Goal: Task Accomplishment & Management: Complete application form

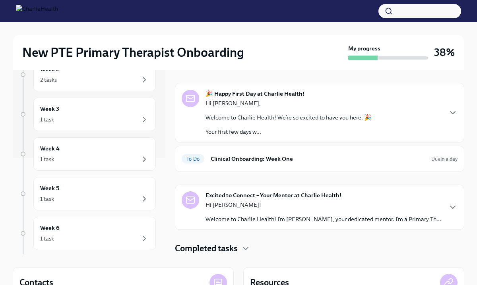
scroll to position [87, 0]
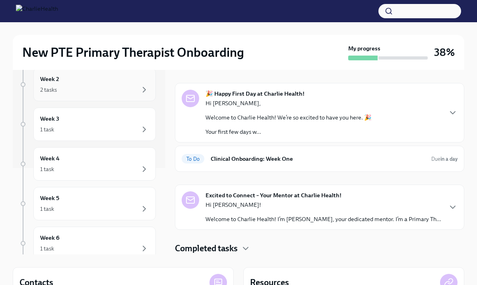
click at [104, 93] on div "2 tasks" at bounding box center [94, 90] width 109 height 10
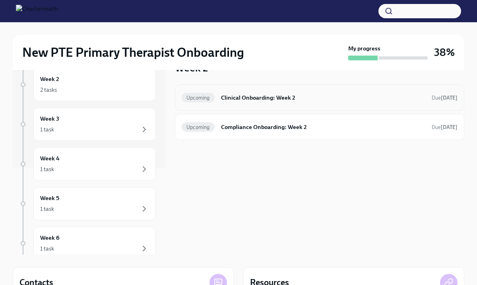
click at [280, 97] on h6 "Clinical Onboarding: Week 2" at bounding box center [323, 97] width 204 height 9
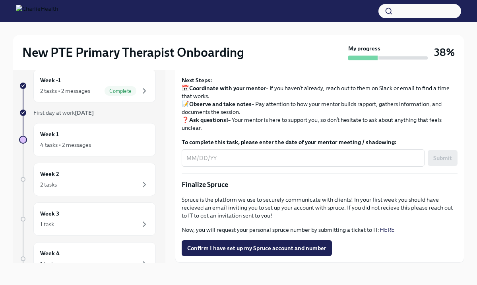
scroll to position [865, 0]
click at [92, 137] on div "Week 1 4 tasks • 2 messages" at bounding box center [94, 140] width 109 height 20
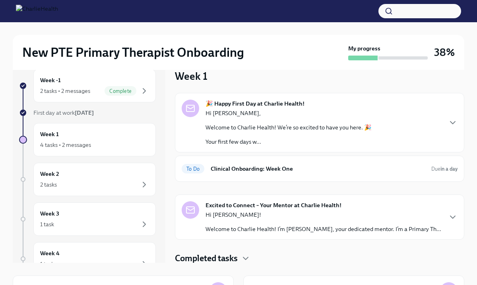
scroll to position [2, 0]
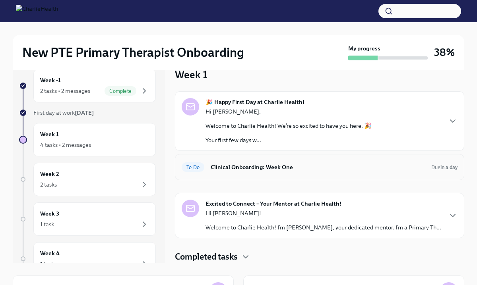
click at [263, 161] on div "To Do Clinical Onboarding: Week One Due in a day" at bounding box center [320, 167] width 276 height 13
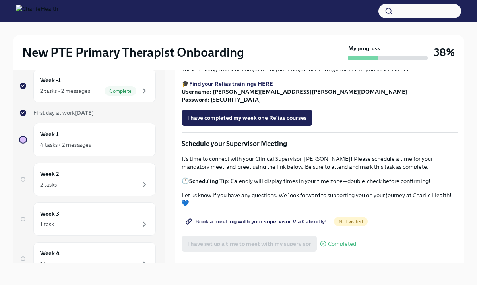
scroll to position [496, 0]
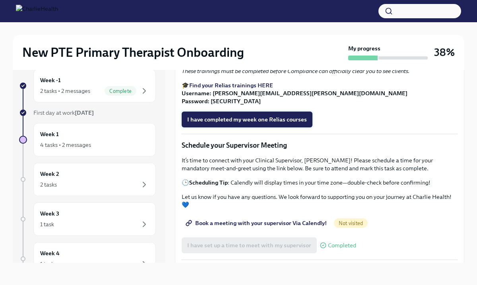
click at [217, 124] on span "I have completed my week one Relias courses" at bounding box center [247, 120] width 120 height 8
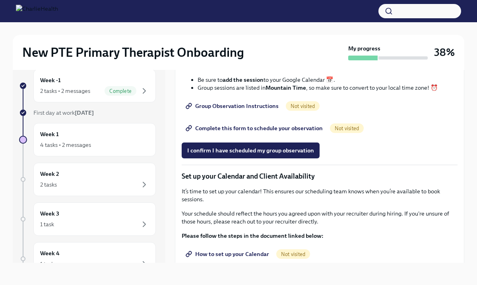
scroll to position [957, 0]
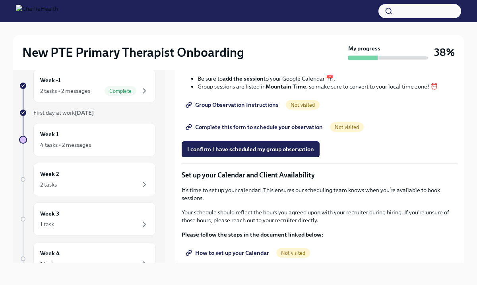
click at [249, 109] on span "Group Observation Instructions" at bounding box center [232, 105] width 91 height 8
click at [235, 131] on span "Complete this form to schedule your observation" at bounding box center [255, 127] width 136 height 8
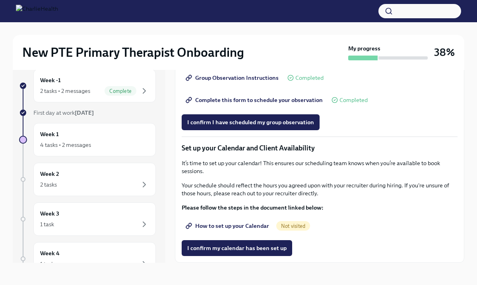
scroll to position [1038, 0]
click at [257, 126] on span "I confirm I have scheduled my group observation" at bounding box center [250, 122] width 127 height 8
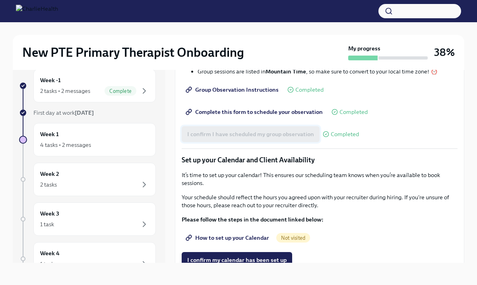
scroll to position [1077, 0]
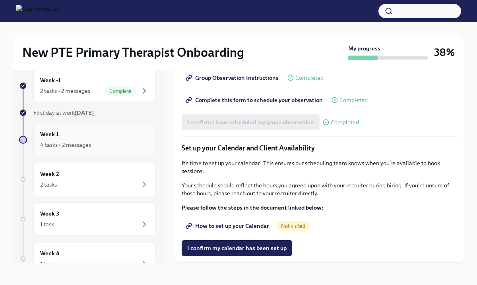
click at [76, 136] on div "Week 1 4 tasks • 2 messages" at bounding box center [94, 140] width 109 height 20
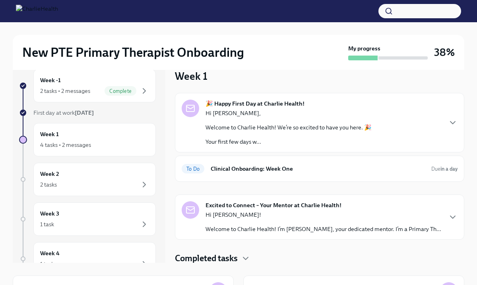
scroll to position [2, 0]
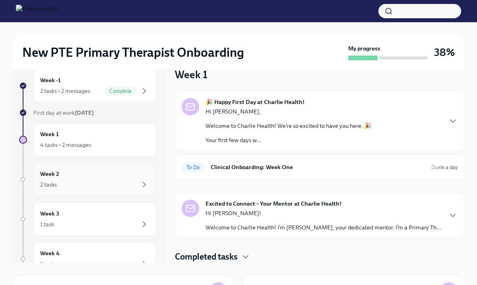
click at [70, 177] on div "Week 2 2 tasks" at bounding box center [94, 180] width 109 height 20
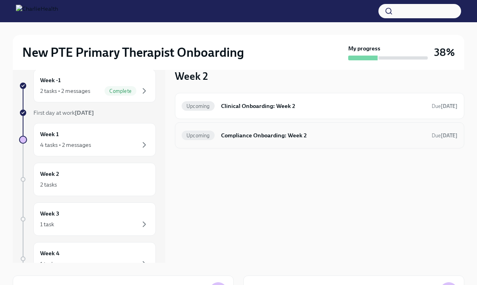
click at [248, 133] on h6 "Compliance Onboarding: Week 2" at bounding box center [323, 135] width 204 height 9
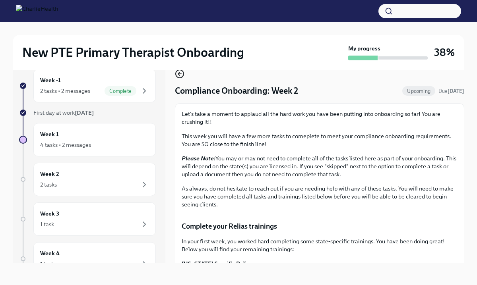
click at [178, 74] on icon "button" at bounding box center [179, 74] width 3 height 0
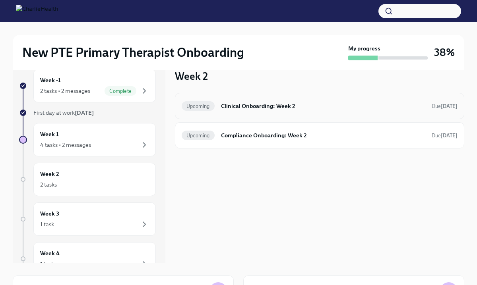
click at [255, 113] on div "Upcoming Clinical Onboarding: Week 2 Due [DATE]" at bounding box center [319, 106] width 289 height 26
click at [249, 104] on h6 "Clinical Onboarding: Week 2" at bounding box center [323, 106] width 204 height 9
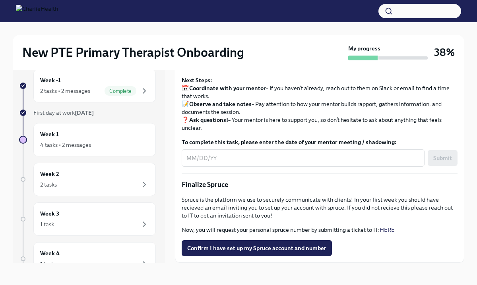
scroll to position [865, 0]
click at [109, 217] on div "Week 3 1 task" at bounding box center [94, 220] width 109 height 20
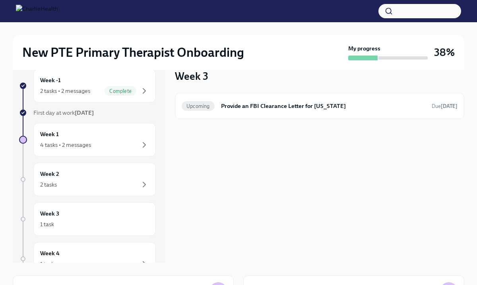
scroll to position [15, 0]
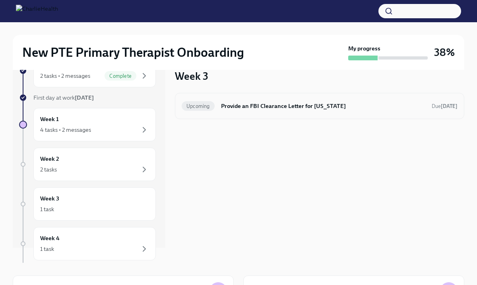
click at [289, 103] on h6 "Provide an FBI Clearance Letter for [US_STATE]" at bounding box center [323, 106] width 204 height 9
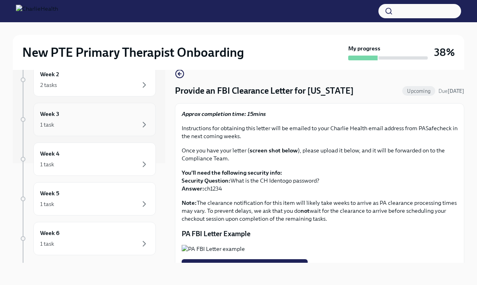
scroll to position [104, 0]
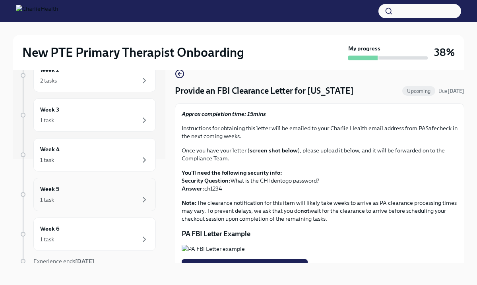
click at [91, 195] on div "1 task" at bounding box center [94, 200] width 109 height 10
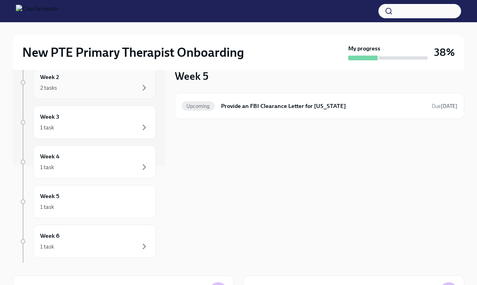
scroll to position [97, 0]
click at [78, 247] on div "1 task" at bounding box center [94, 247] width 109 height 10
click at [82, 223] on div "Week -1 2 tasks • 2 messages Complete First day at work [DATE] Week 1 4 tasks •…" at bounding box center [87, 138] width 137 height 332
click at [88, 197] on div "Week 5 1 task" at bounding box center [94, 202] width 109 height 20
click at [93, 165] on div "1 task" at bounding box center [94, 167] width 109 height 10
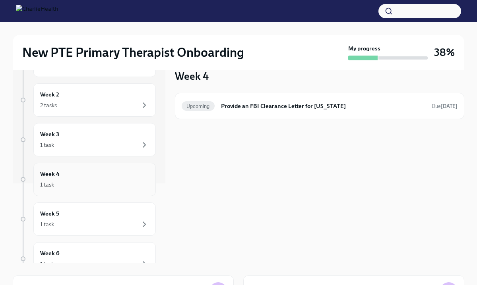
scroll to position [73, 0]
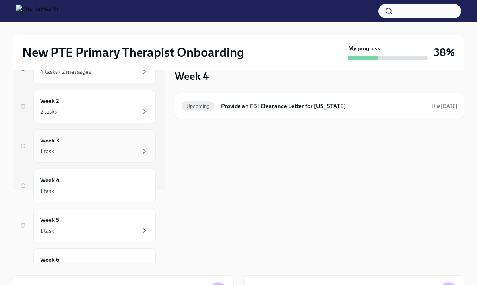
click at [101, 152] on div "1 task" at bounding box center [94, 152] width 109 height 10
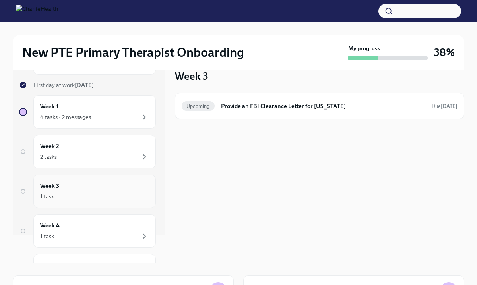
scroll to position [16, 0]
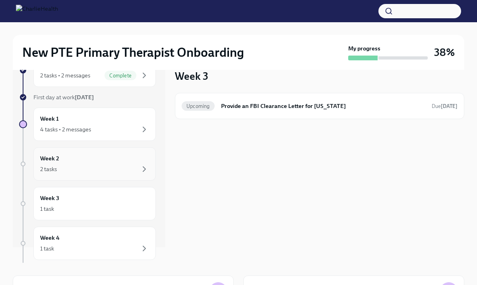
click at [97, 167] on div "2 tasks" at bounding box center [94, 170] width 109 height 10
